Goal: Task Accomplishment & Management: Manage account settings

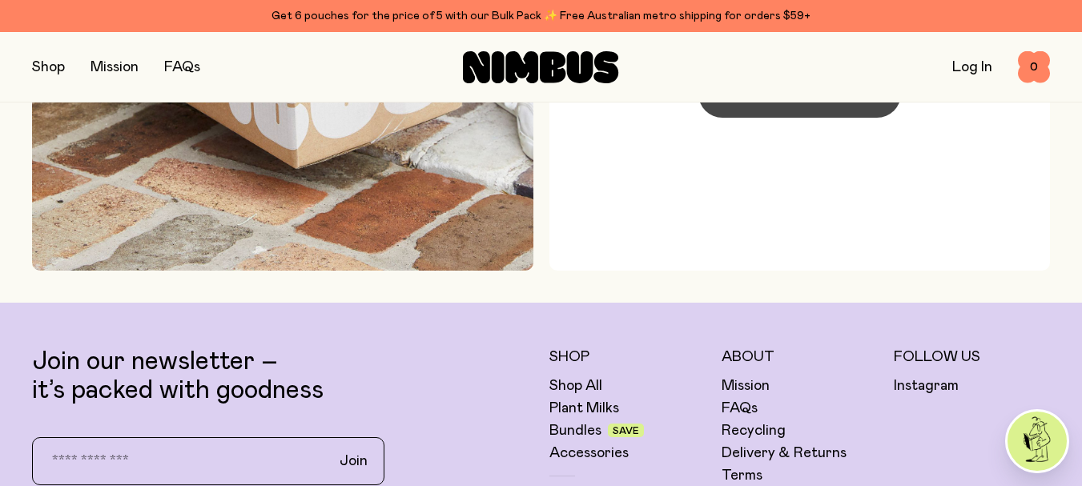
scroll to position [178, 0]
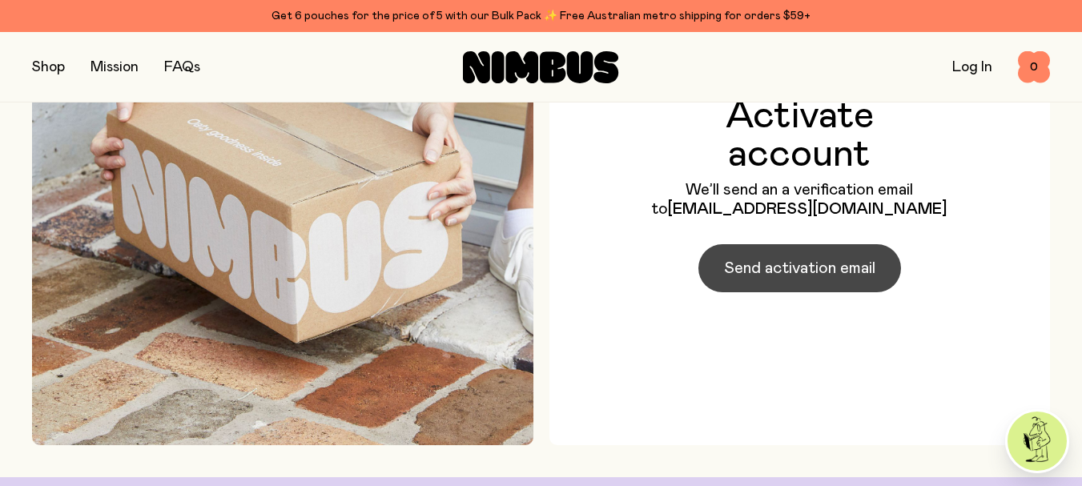
click at [807, 270] on span "Send activation email" at bounding box center [799, 268] width 151 height 22
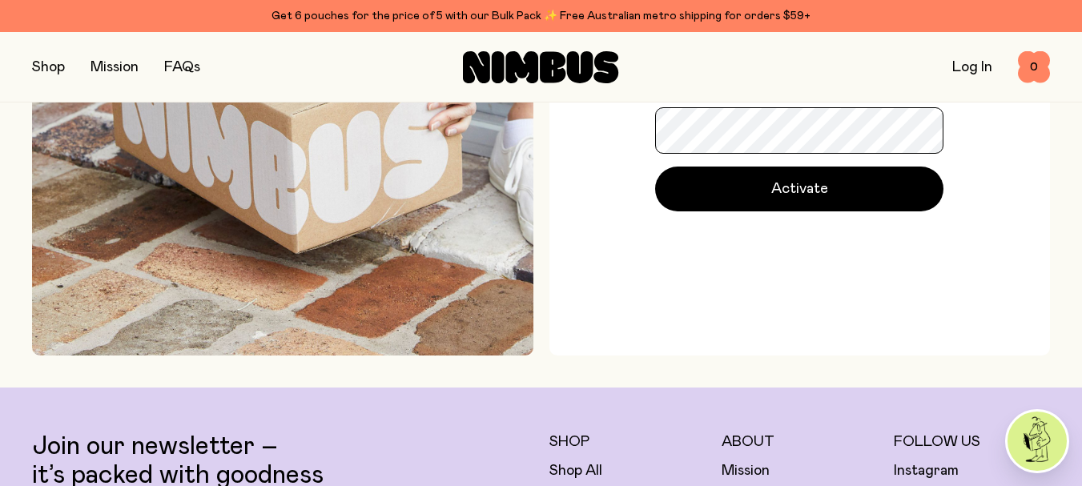
scroll to position [240, 0]
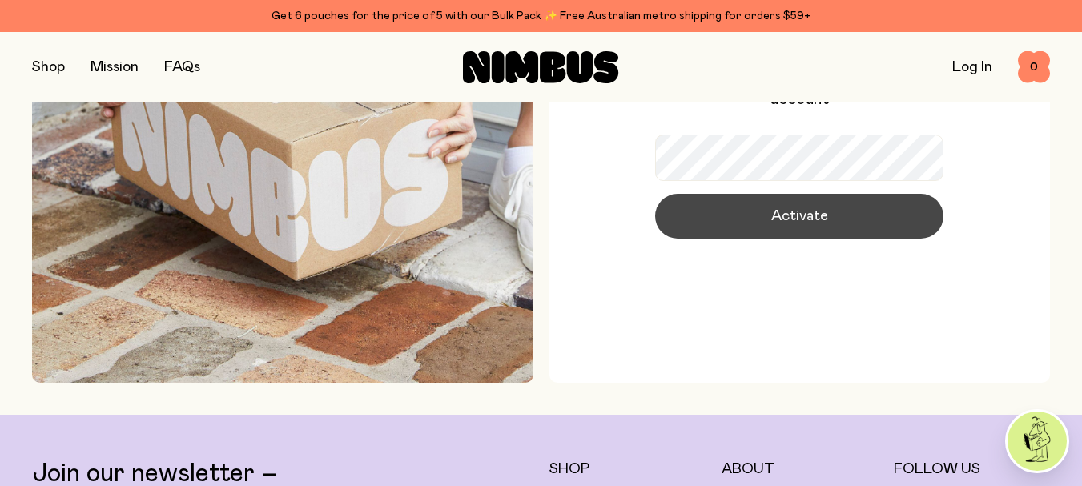
click at [817, 205] on span "Activate" at bounding box center [799, 216] width 57 height 22
